Goal: Task Accomplishment & Management: Manage account settings

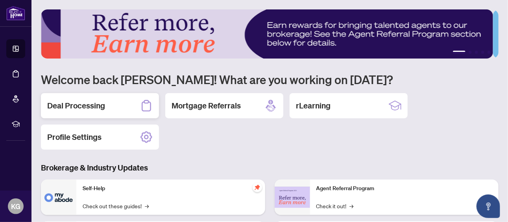
click at [98, 104] on h2 "Deal Processing" at bounding box center [76, 105] width 58 height 11
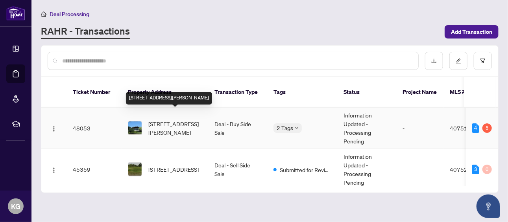
click at [175, 120] on span "159 Queensdale Avenue, Hamilton, ON L9A 1K7, Canada" at bounding box center [175, 128] width 54 height 17
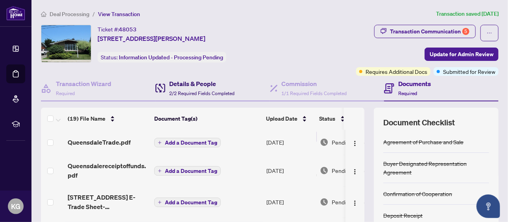
click at [206, 88] on div "Details & People 2/2 Required Fields Completed" at bounding box center [201, 88] width 65 height 19
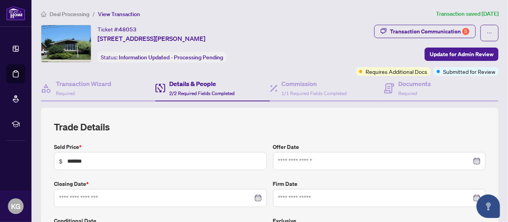
type input "**********"
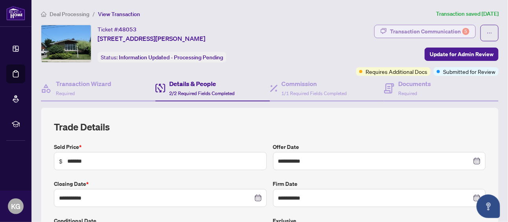
click at [434, 28] on div "Transaction Communication 5" at bounding box center [430, 31] width 80 height 13
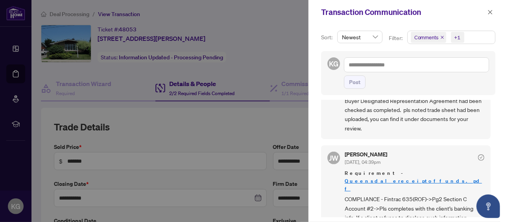
scroll to position [119, 0]
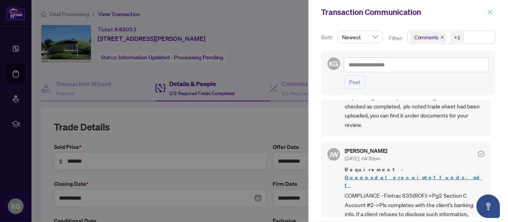
click at [493, 11] on icon "close" at bounding box center [491, 12] width 6 height 6
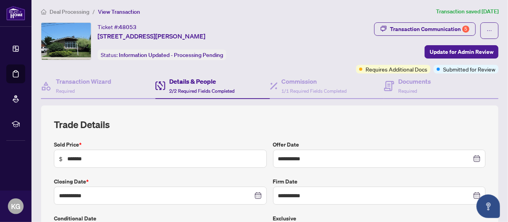
scroll to position [20, 0]
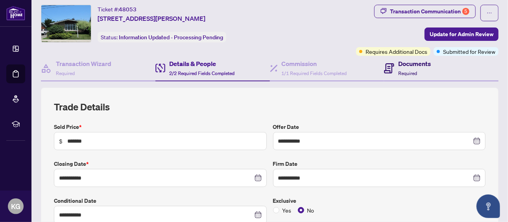
click at [412, 67] on h4 "Documents" at bounding box center [414, 63] width 33 height 9
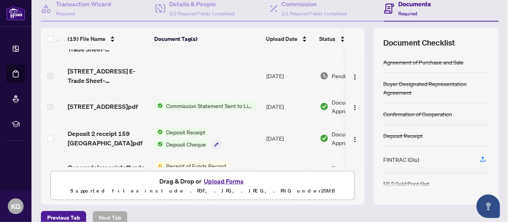
scroll to position [83, 0]
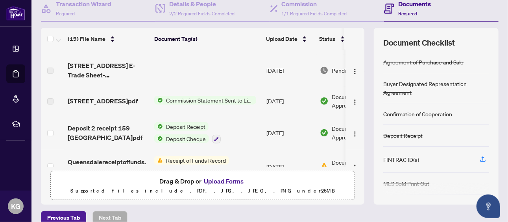
click at [234, 100] on span "Commission Statement Sent to Listing Brokerage" at bounding box center [209, 100] width 93 height 9
click at [229, 70] on td at bounding box center [207, 70] width 112 height 31
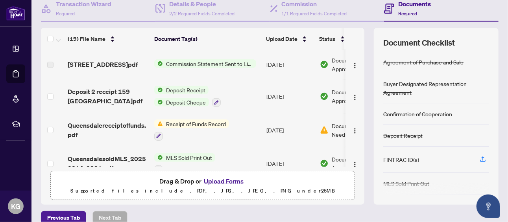
scroll to position [132, 0]
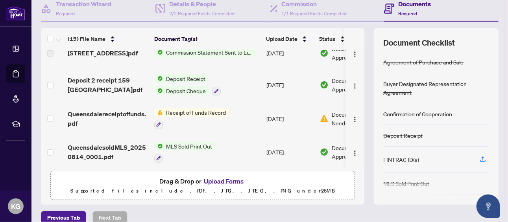
click at [320, 118] on img at bounding box center [324, 119] width 9 height 9
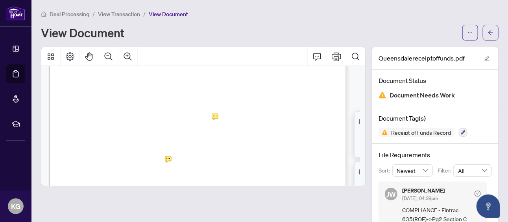
scroll to position [463, 0]
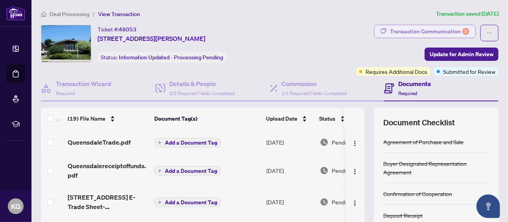
click at [454, 27] on div "Transaction Communication 5" at bounding box center [430, 31] width 80 height 13
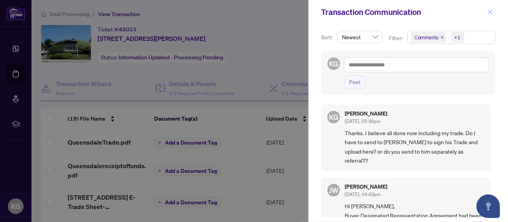
click at [492, 11] on icon "close" at bounding box center [491, 12] width 4 height 4
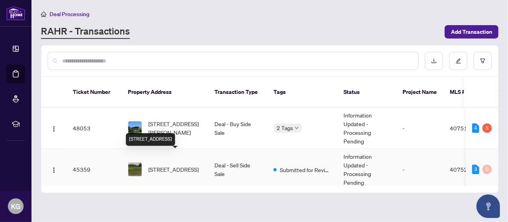
click at [174, 165] on span "106 Second Concession, Brantford, ON N0J 1V0, Canada" at bounding box center [173, 169] width 50 height 9
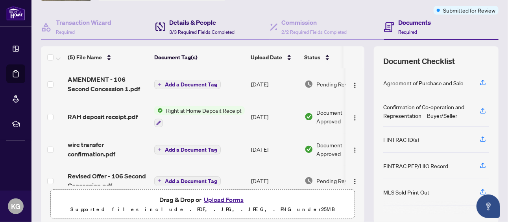
click at [202, 25] on h4 "Details & People" at bounding box center [201, 22] width 65 height 9
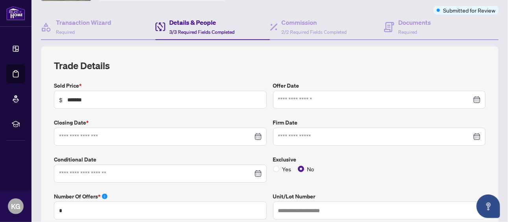
type input "**********"
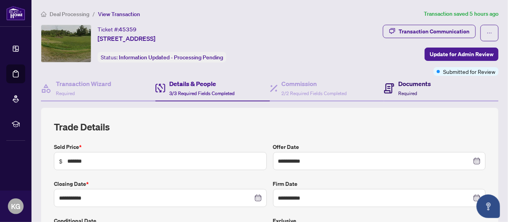
click at [398, 82] on h4 "Documents" at bounding box center [414, 83] width 33 height 9
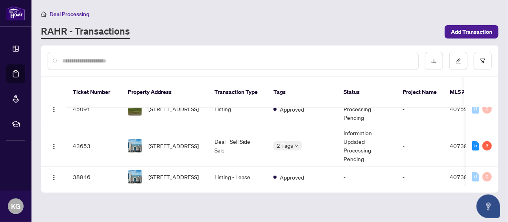
scroll to position [104, 0]
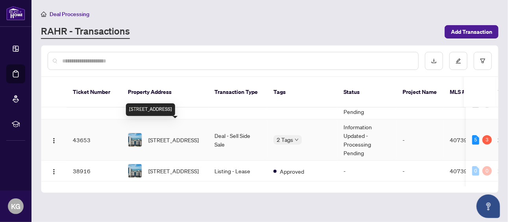
click at [174, 136] on span "508-16 Concord Place, Grimsby, ON L3M 4E8, Canada" at bounding box center [173, 140] width 50 height 9
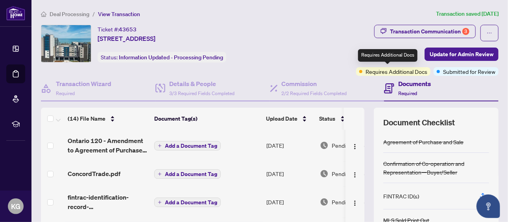
click at [411, 71] on span "Requires Additional Docs" at bounding box center [397, 71] width 62 height 9
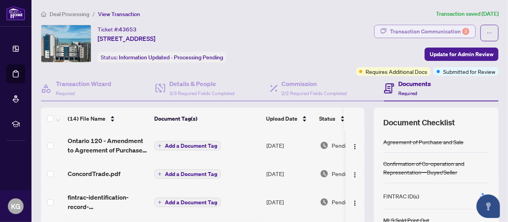
click at [463, 30] on div "3" at bounding box center [466, 31] width 7 height 7
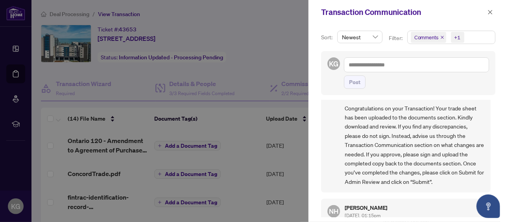
scroll to position [215, 0]
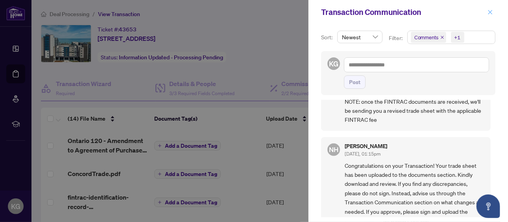
click at [493, 13] on icon "close" at bounding box center [491, 12] width 6 height 6
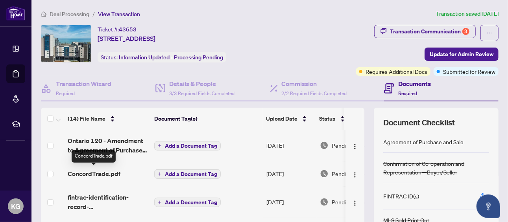
click at [96, 174] on span "ConcordTrade.pdf" at bounding box center [94, 173] width 53 height 9
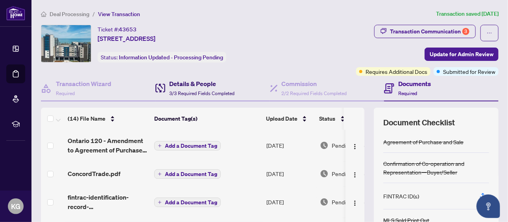
click at [189, 83] on h4 "Details & People" at bounding box center [201, 83] width 65 height 9
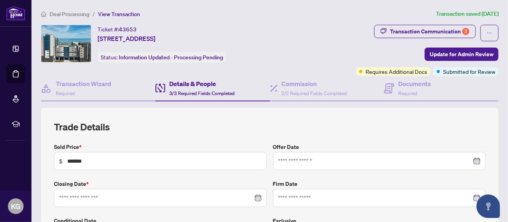
type input "**********"
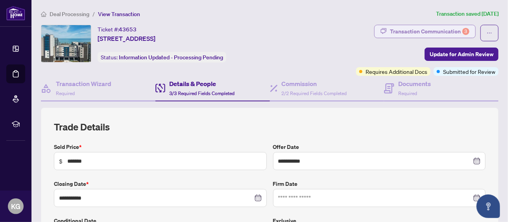
click at [446, 28] on div "Transaction Communication 3" at bounding box center [430, 31] width 80 height 13
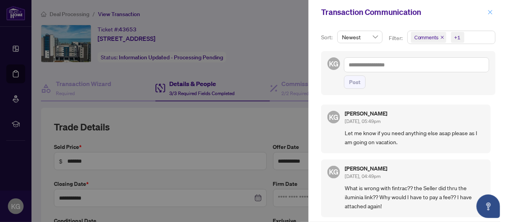
click at [490, 11] on icon "close" at bounding box center [491, 12] width 6 height 6
